Goal: Register for event/course

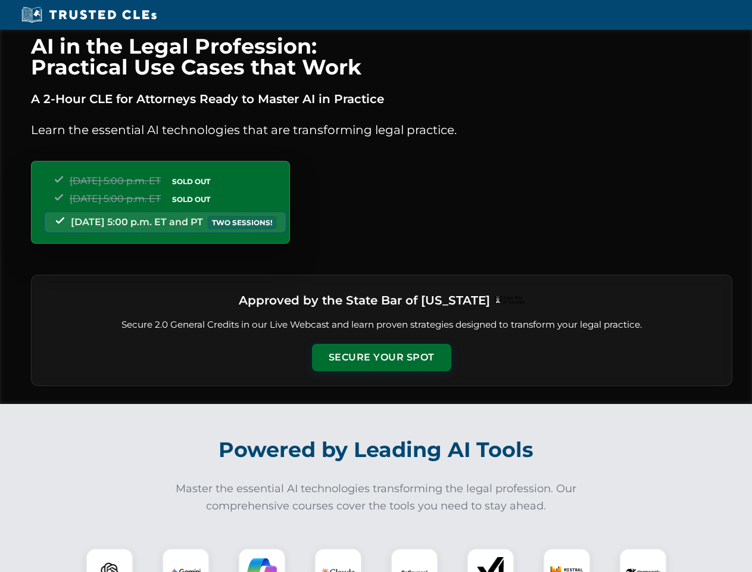
click at [381, 357] on button "Secure Your Spot" at bounding box center [381, 357] width 139 height 27
click at [110, 560] on img at bounding box center [109, 572] width 35 height 35
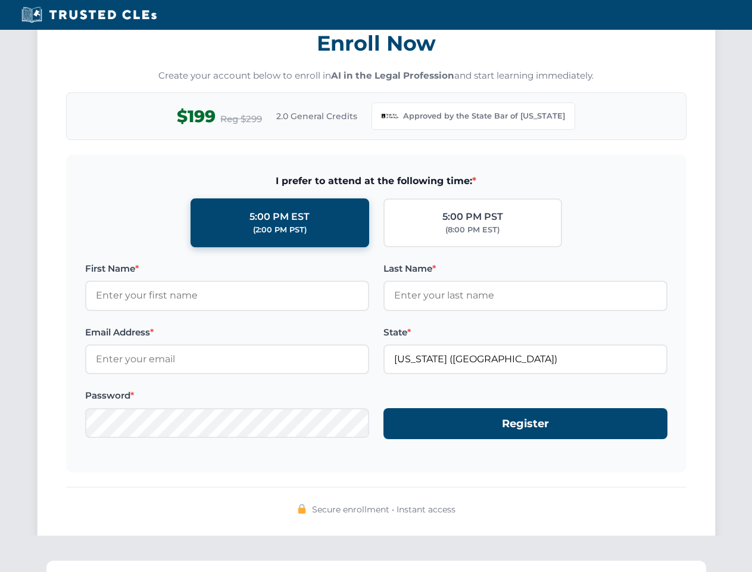
scroll to position [1161, 0]
